Goal: Book appointment/travel/reservation

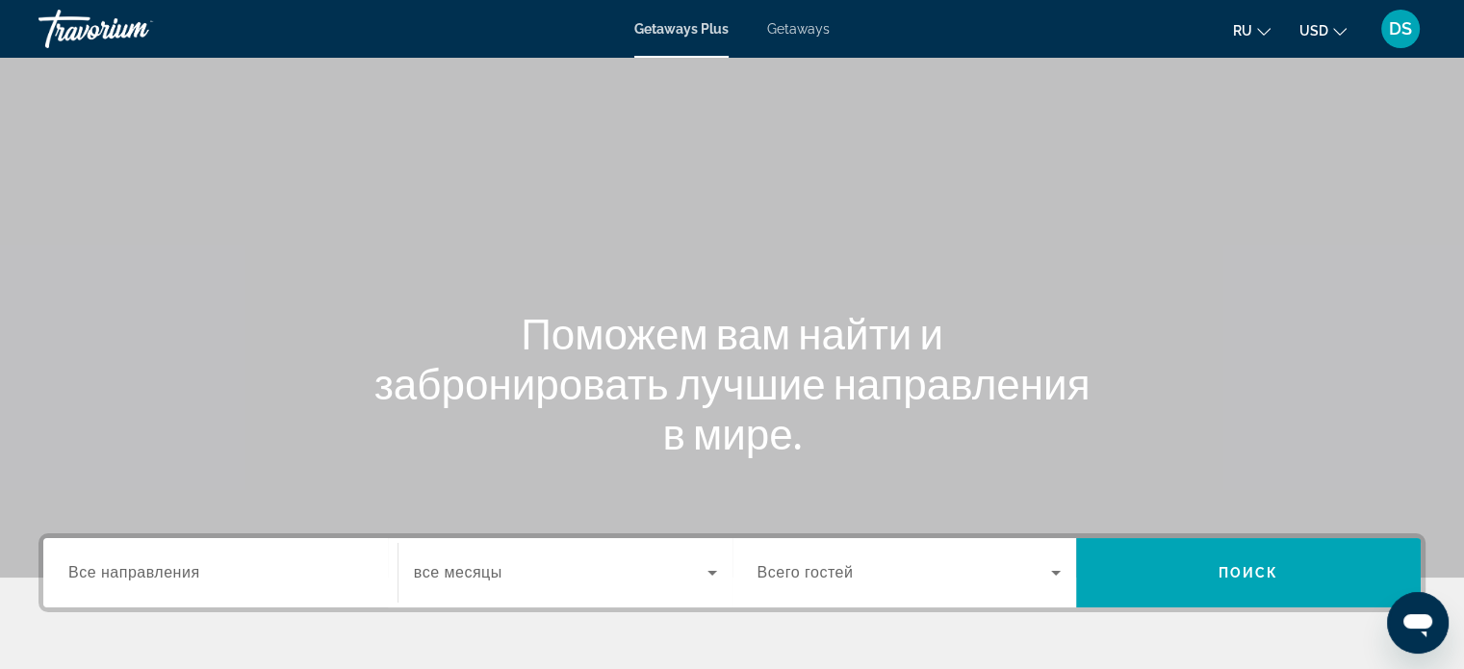
click at [167, 565] on span "Все направления" at bounding box center [134, 572] width 132 height 16
click at [167, 565] on input "Destination Все направления" at bounding box center [220, 573] width 304 height 23
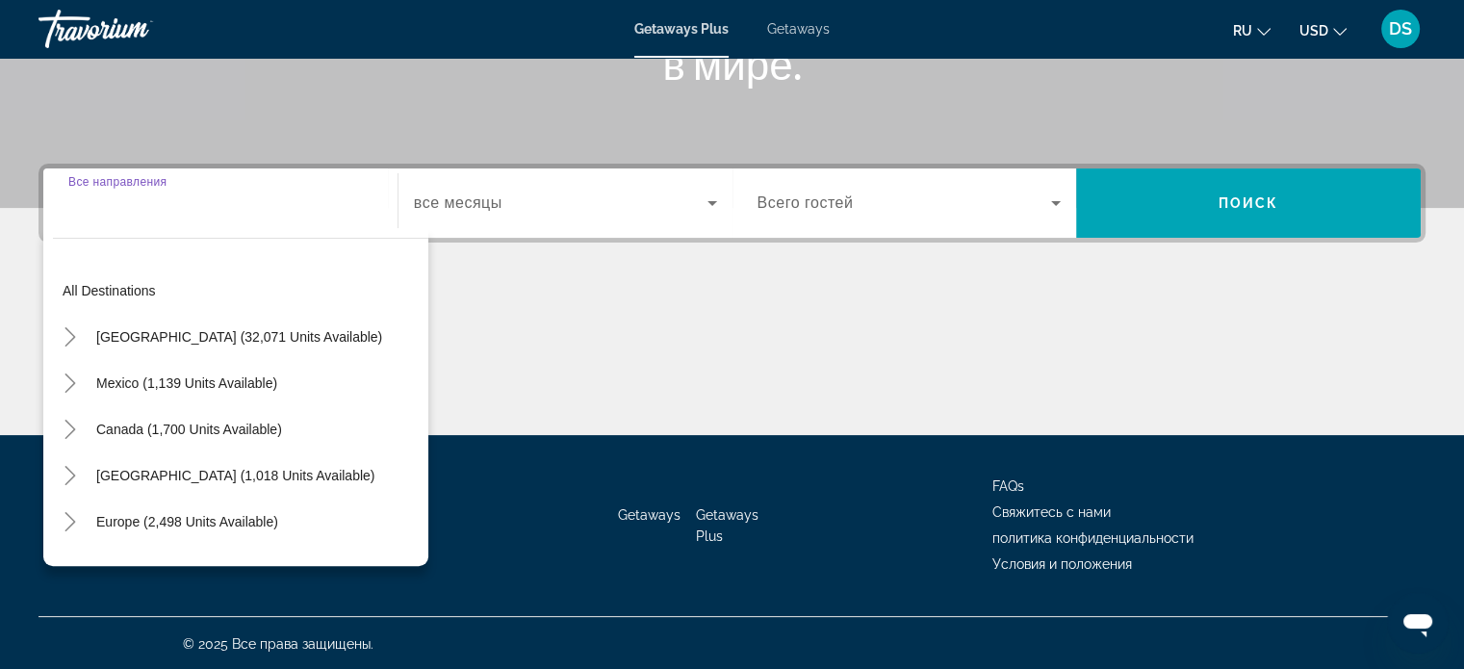
scroll to position [371, 0]
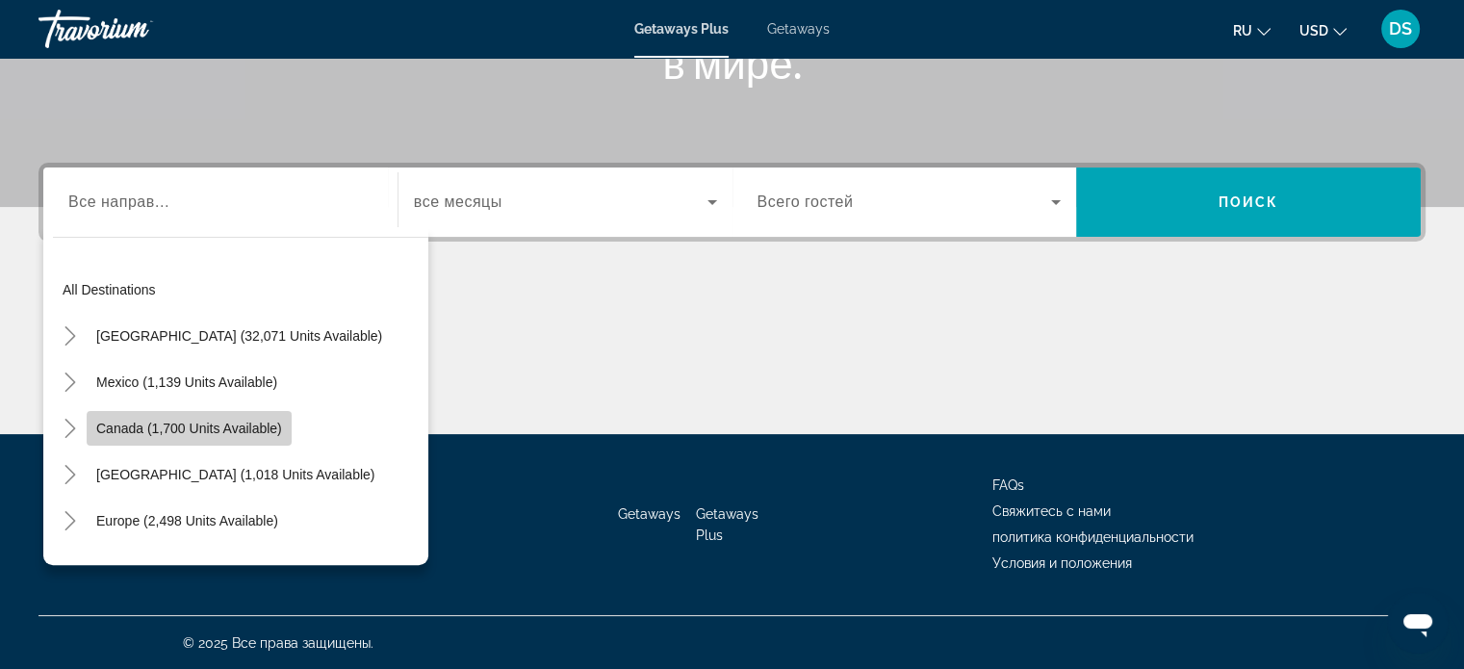
click at [219, 428] on span "Canada (1,700 units available)" at bounding box center [189, 428] width 186 height 15
type input "**********"
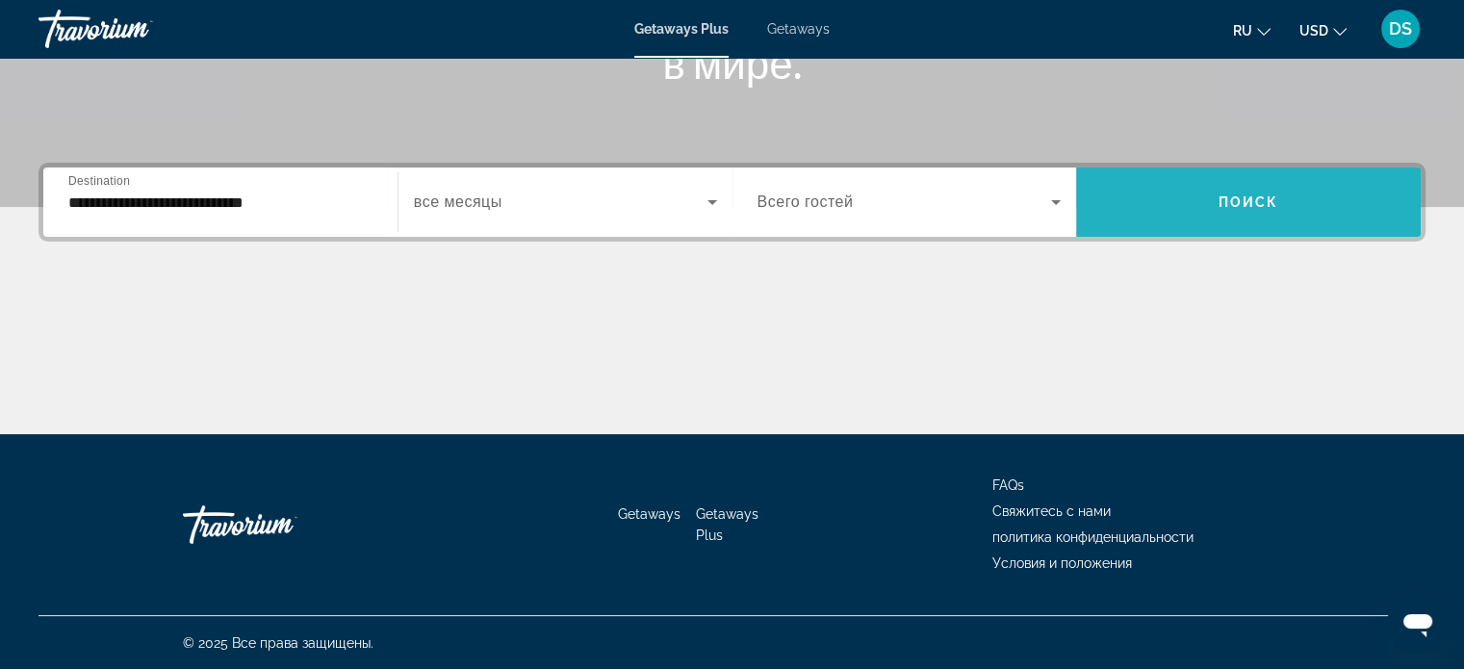
click at [1240, 215] on span "Search widget" at bounding box center [1248, 202] width 345 height 46
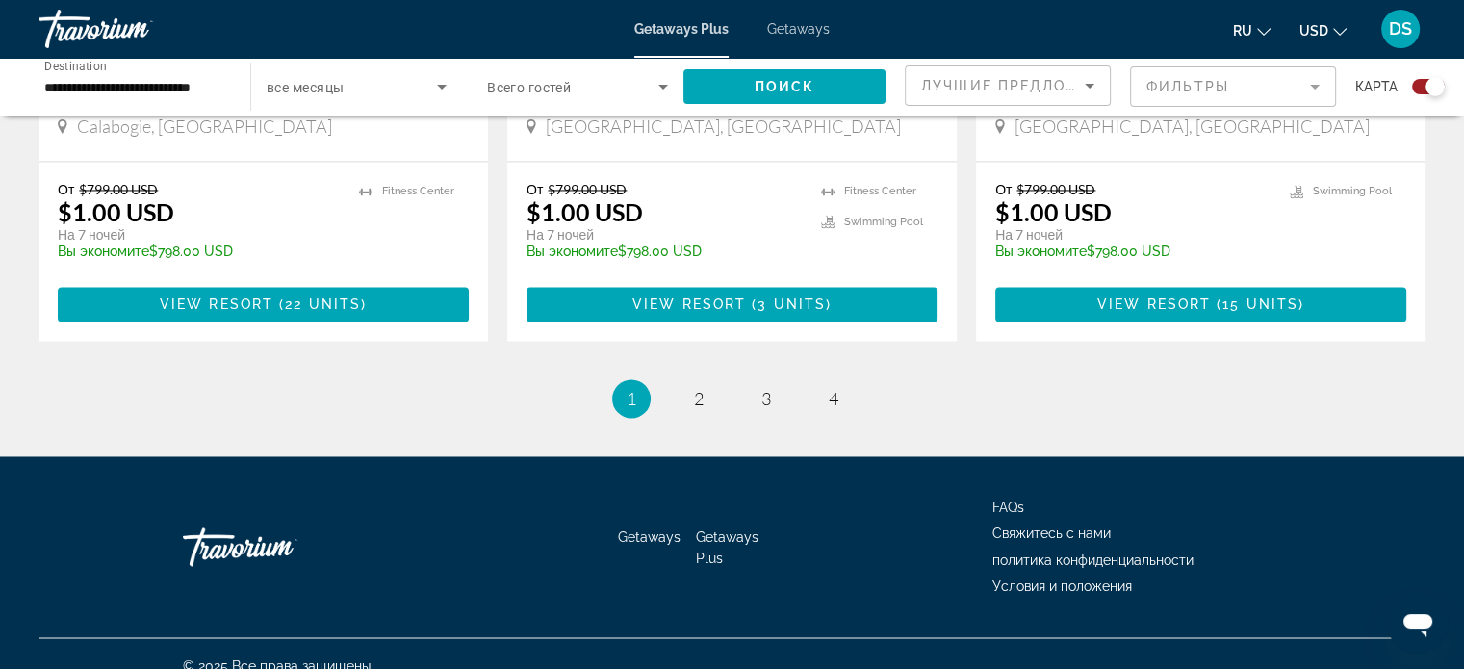
scroll to position [3126, 0]
